Goal: Information Seeking & Learning: Compare options

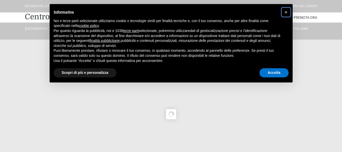
click at [283, 10] on button "×" at bounding box center [286, 12] width 8 height 8
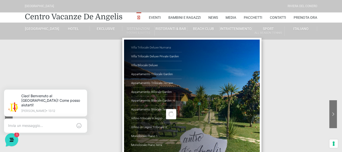
click at [143, 48] on link "Villa Trilocale Deluxe Numana" at bounding box center [156, 47] width 51 height 9
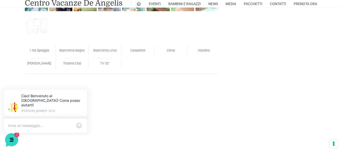
scroll to position [253, 0]
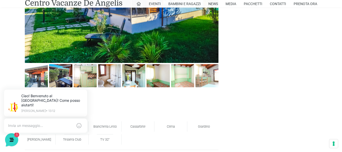
click at [32, 76] on img at bounding box center [36, 75] width 23 height 23
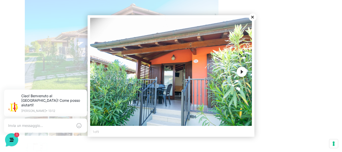
scroll to position [202, 0]
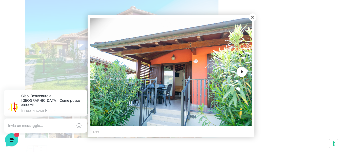
click at [243, 76] on button "Next" at bounding box center [242, 72] width 10 height 10
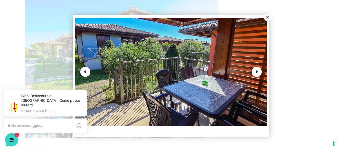
click at [252, 71] on button "Next" at bounding box center [257, 72] width 10 height 10
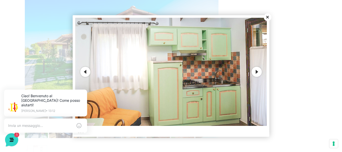
click at [254, 71] on button "Next" at bounding box center [257, 72] width 10 height 10
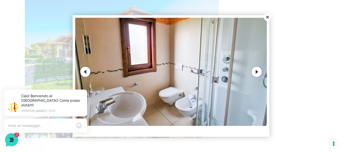
click at [254, 71] on button "Next" at bounding box center [257, 72] width 10 height 10
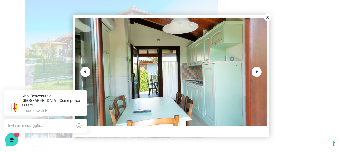
click at [254, 71] on button "Next" at bounding box center [257, 72] width 10 height 10
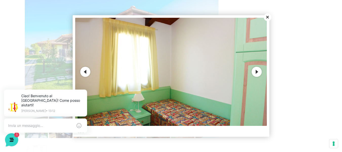
click at [254, 71] on button "Next" at bounding box center [257, 72] width 10 height 10
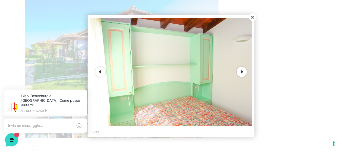
click at [245, 72] on button "Next" at bounding box center [242, 72] width 10 height 10
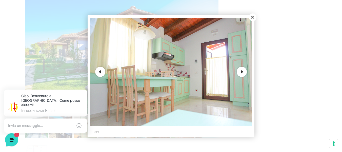
click at [245, 72] on button "Next" at bounding box center [242, 72] width 10 height 10
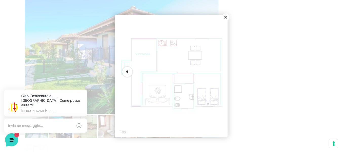
click at [224, 17] on button "Close" at bounding box center [226, 17] width 8 height 8
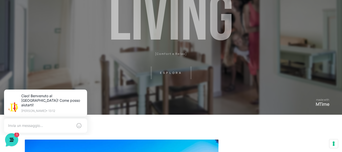
scroll to position [0, 0]
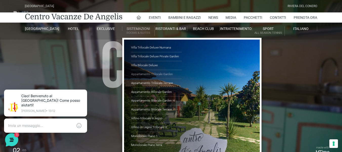
click at [147, 74] on link "Appartamento Trilocale Garden" at bounding box center [156, 74] width 51 height 9
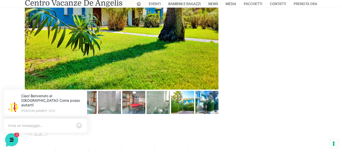
scroll to position [253, 0]
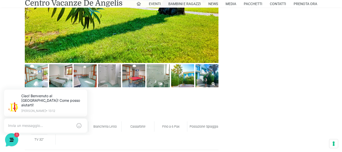
click at [203, 81] on img at bounding box center [206, 75] width 23 height 23
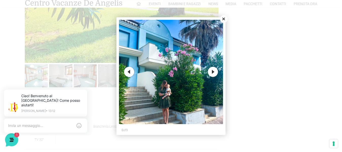
click at [214, 71] on button "Next" at bounding box center [213, 72] width 10 height 10
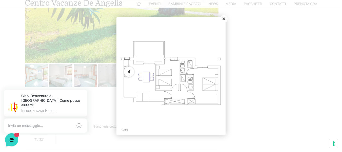
click at [214, 71] on img at bounding box center [171, 72] width 104 height 104
click at [223, 19] on button "Close" at bounding box center [224, 19] width 8 height 8
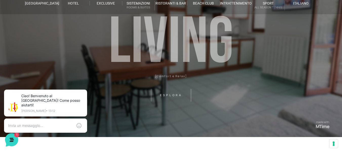
scroll to position [0, 0]
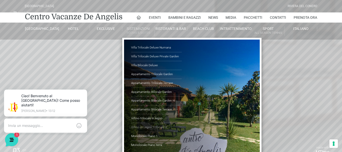
click at [147, 128] on link "Villino in Legno Trilocale H" at bounding box center [156, 127] width 51 height 9
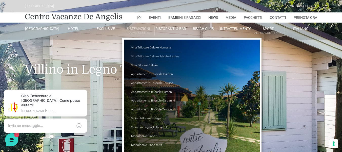
click at [164, 56] on link "Villa Trilocale Deluxe Private Garden" at bounding box center [156, 56] width 51 height 9
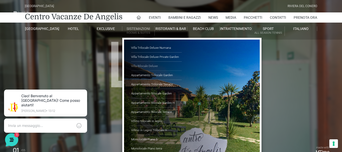
click at [153, 70] on link "Villa Bilocale Deluxe" at bounding box center [156, 65] width 51 height 9
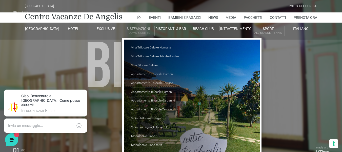
click at [147, 72] on link "Appartamento Trilocale Garden" at bounding box center [156, 74] width 51 height 9
